Goal: Task Accomplishment & Management: Complete application form

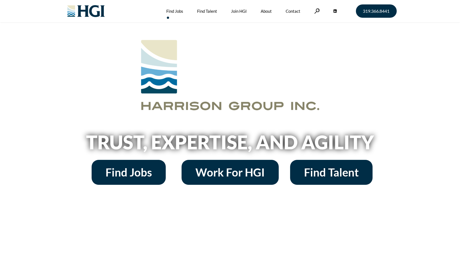
click at [174, 12] on link "Find Jobs" at bounding box center [174, 11] width 17 height 22
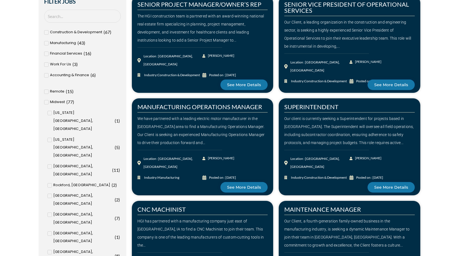
scroll to position [194, 0]
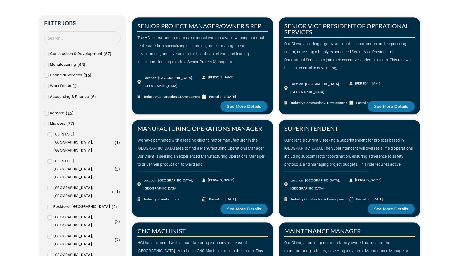
click at [46, 113] on icon at bounding box center [46, 113] width 2 height 3
click at [0, 0] on input "Remote ( 15 )" at bounding box center [0, 0] width 0 height 0
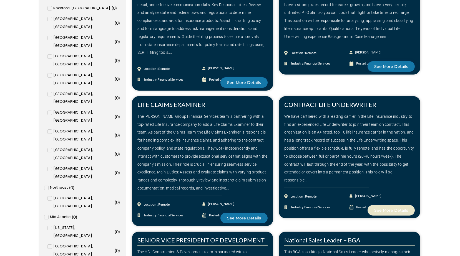
scroll to position [416, 0]
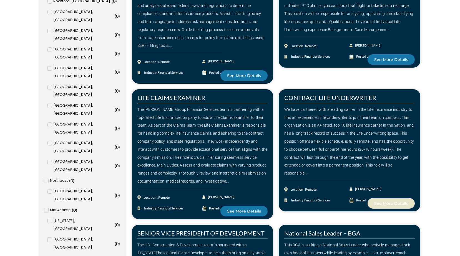
click at [388, 207] on link "See More Details" at bounding box center [391, 203] width 47 height 11
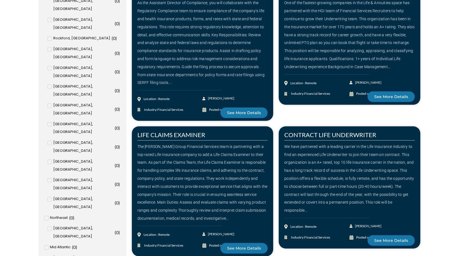
scroll to position [389, 0]
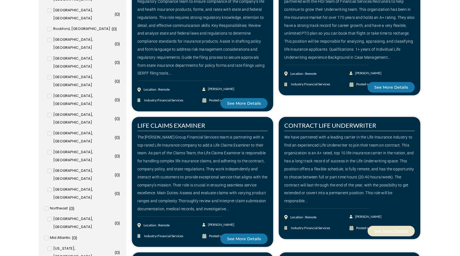
click at [391, 231] on span "See More Details" at bounding box center [391, 232] width 34 height 4
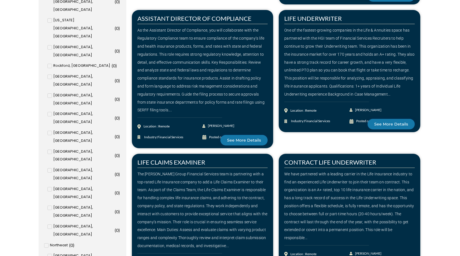
scroll to position [333, 0]
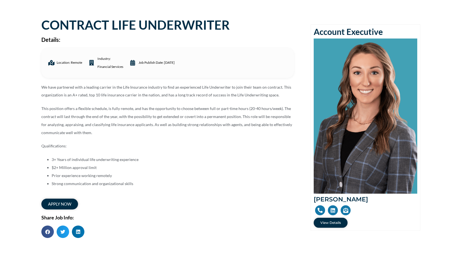
scroll to position [28, 0]
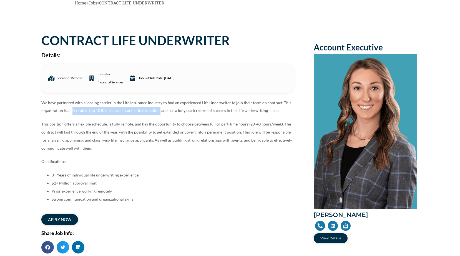
drag, startPoint x: 158, startPoint y: 112, endPoint x: 72, endPoint y: 110, distance: 85.2
click at [72, 110] on p "We have partnered with a leading carrier in the Life Insurance industry to find…" at bounding box center [167, 107] width 253 height 16
drag, startPoint x: 72, startPoint y: 110, endPoint x: 86, endPoint y: 110, distance: 13.6
copy p "A+ rated, top 10 life insurance carrier in the nation,"
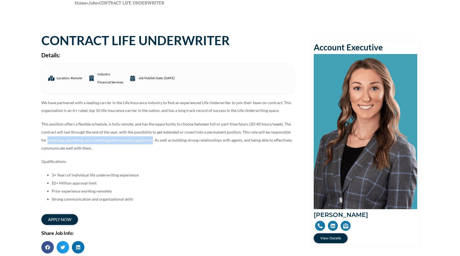
drag, startPoint x: 42, startPoint y: 140, endPoint x: 144, endPoint y: 141, distance: 102.1
click at [144, 141] on p "This position offers a flexible schedule, is fully remote, and has the opportun…" at bounding box center [167, 136] width 253 height 32
copy p "analyzing, appraising, and classifying life insurance applicants"
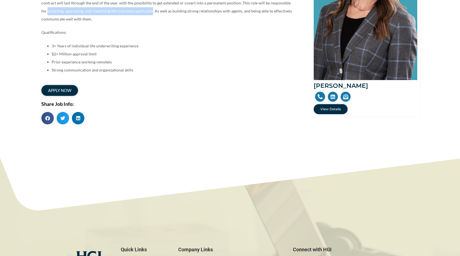
scroll to position [167, 0]
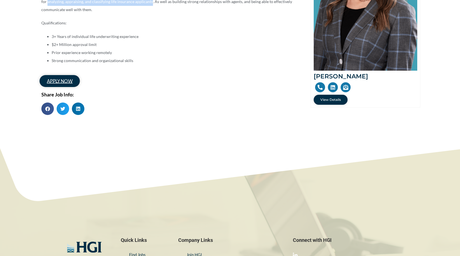
click at [62, 82] on span "apply now" at bounding box center [60, 81] width 26 height 5
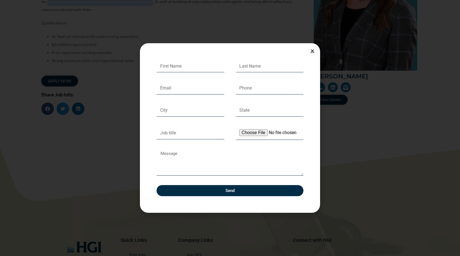
click at [312, 50] on icon "Close" at bounding box center [312, 51] width 4 height 4
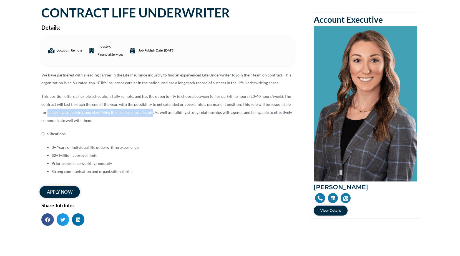
scroll to position [0, 0]
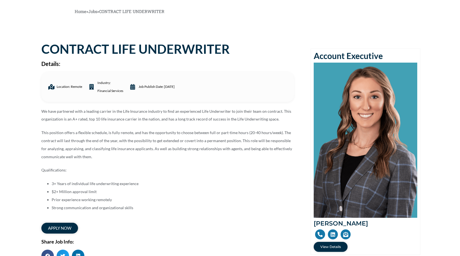
scroll to position [28, 0]
